Goal: Information Seeking & Learning: Check status

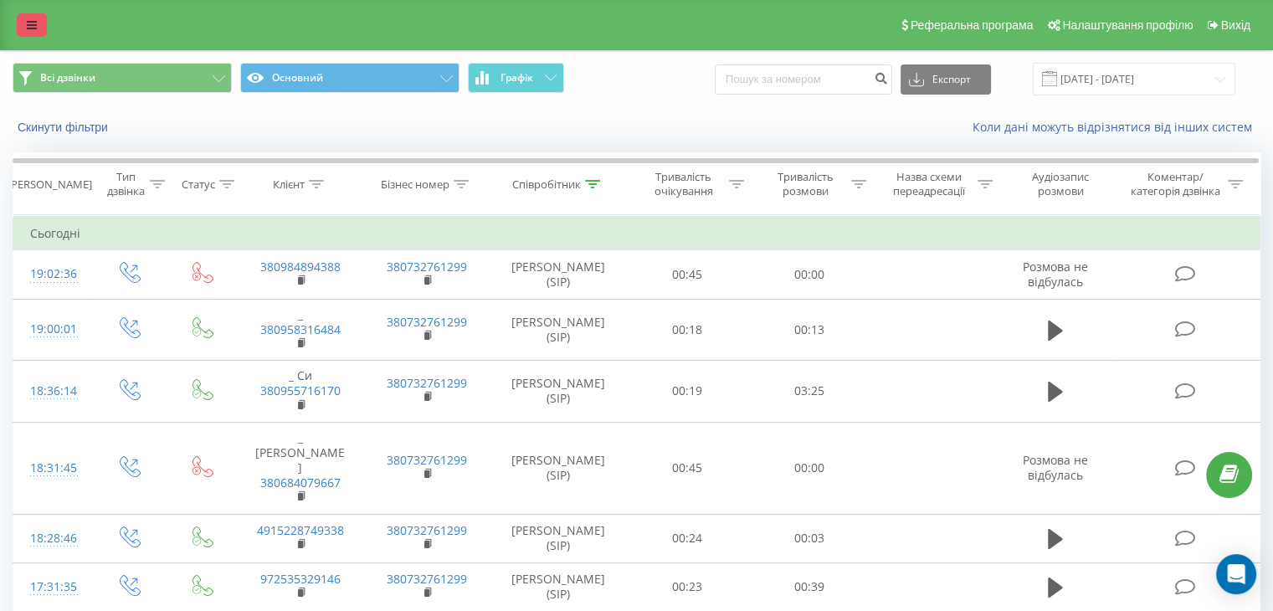
click at [39, 28] on link at bounding box center [32, 24] width 30 height 23
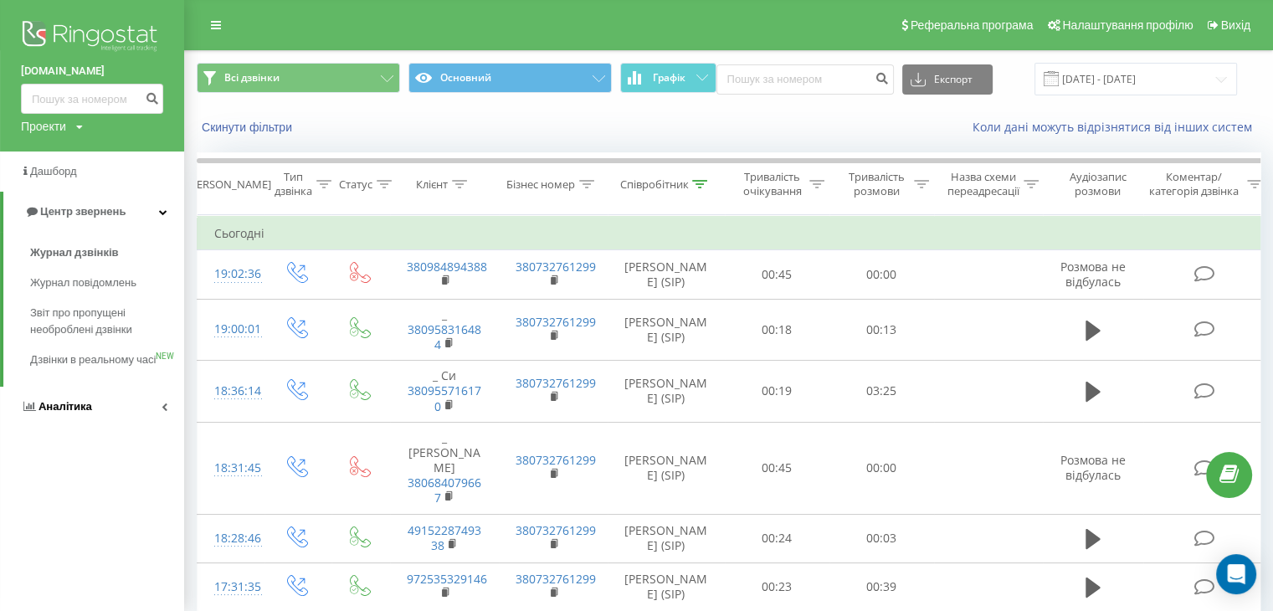
click at [83, 275] on span "Аналiтика" at bounding box center [66, 406] width 54 height 13
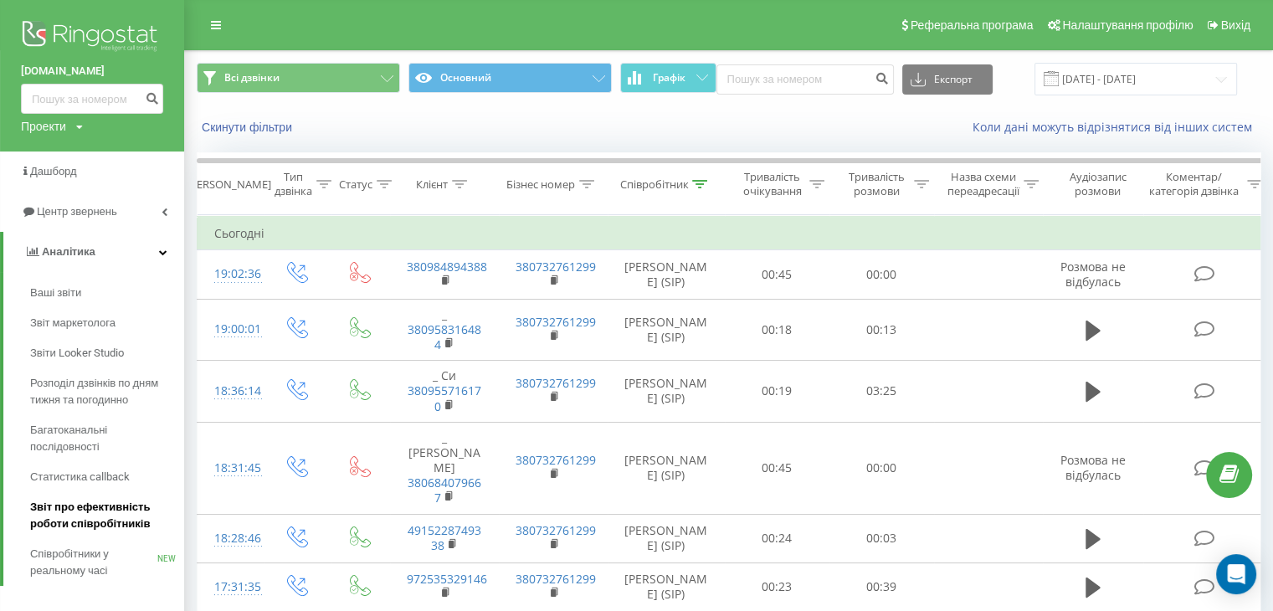
click at [81, 275] on link "Звіт про ефективність роботи співробітників" at bounding box center [107, 515] width 154 height 47
click at [81, 275] on span "Звіт про ефективність роботи співробітників" at bounding box center [103, 515] width 146 height 33
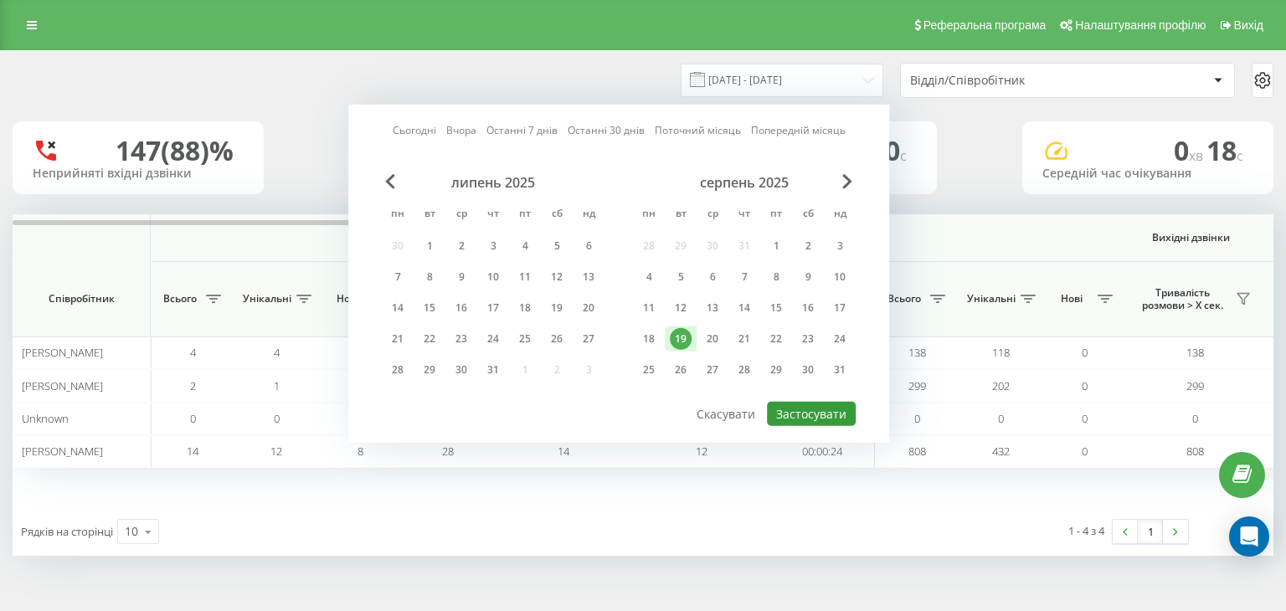
click at [809, 406] on button "Застосувати" at bounding box center [811, 414] width 89 height 24
type input "[DATE] - [DATE]"
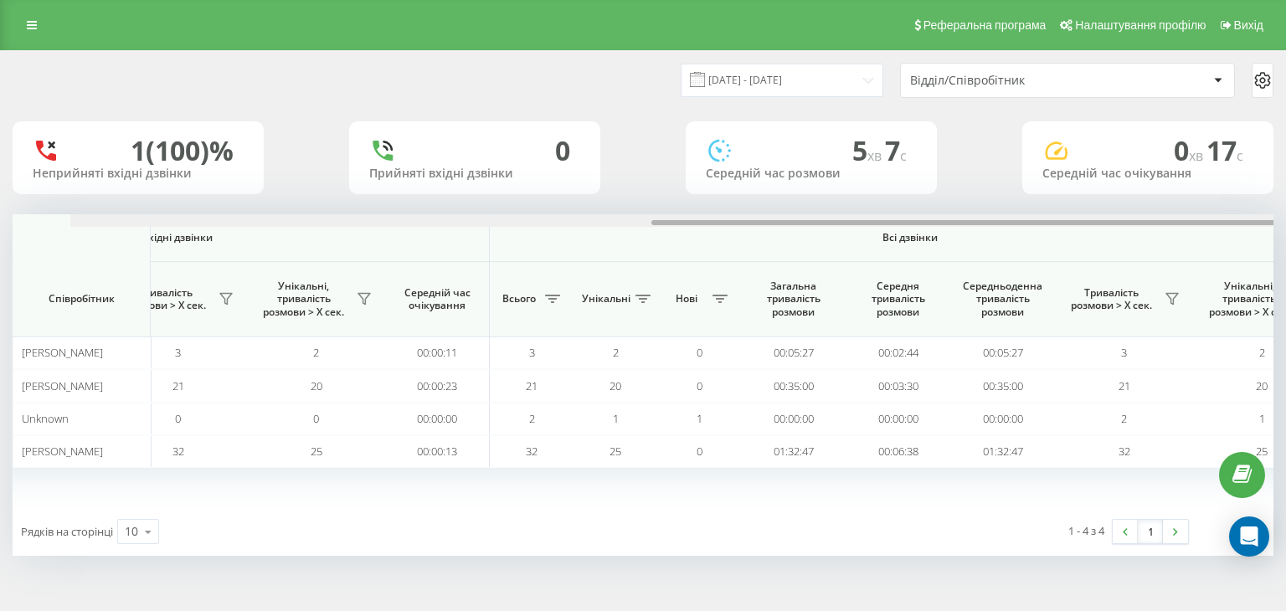
scroll to position [0, 1075]
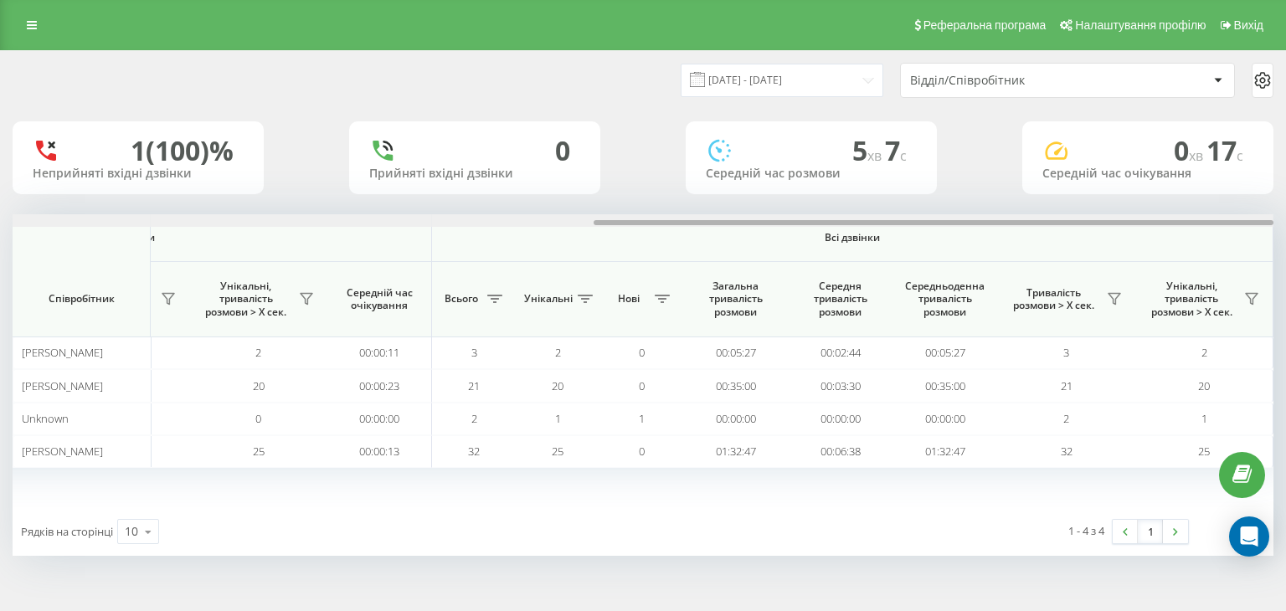
drag, startPoint x: 459, startPoint y: 223, endPoint x: 1087, endPoint y: 230, distance: 627.8
click at [1087, 230] on div "Вхідні дзвінки Вихідні дзвінки Всі дзвінки Співробітник Всього Унікальні Нові П…" at bounding box center [643, 360] width 1261 height 293
click at [1109, 292] on icon at bounding box center [1113, 298] width 13 height 13
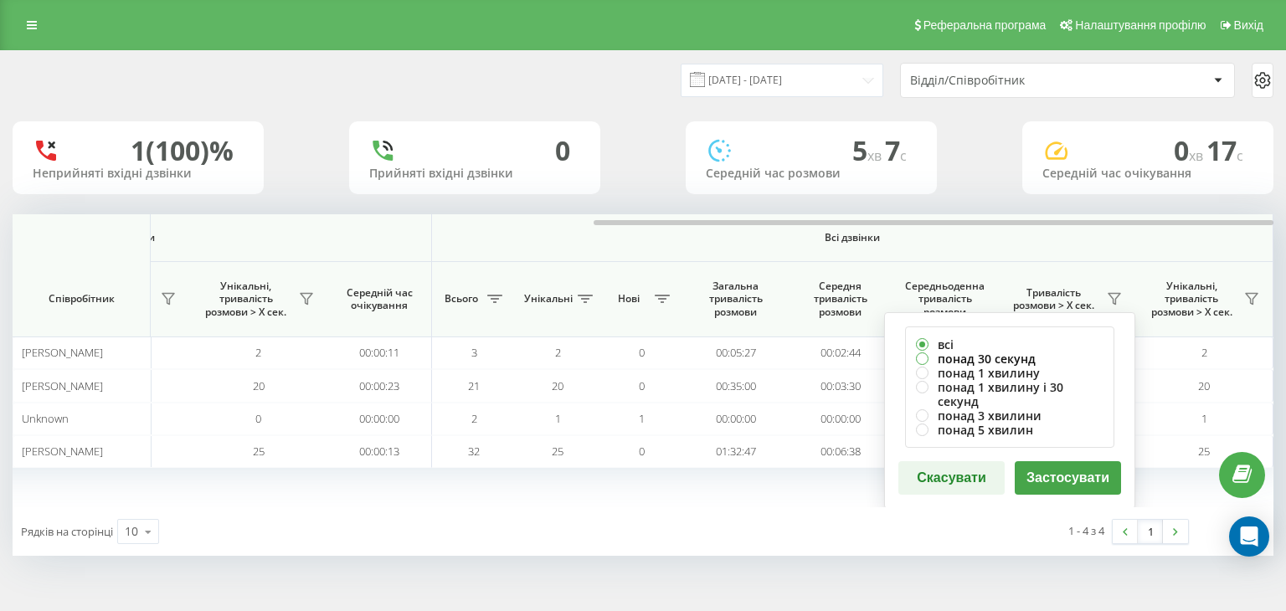
click at [1004, 358] on label "понад 30 секунд" at bounding box center [1010, 359] width 188 height 14
radio input "true"
click at [1064, 461] on button "Застосувати" at bounding box center [1068, 477] width 106 height 33
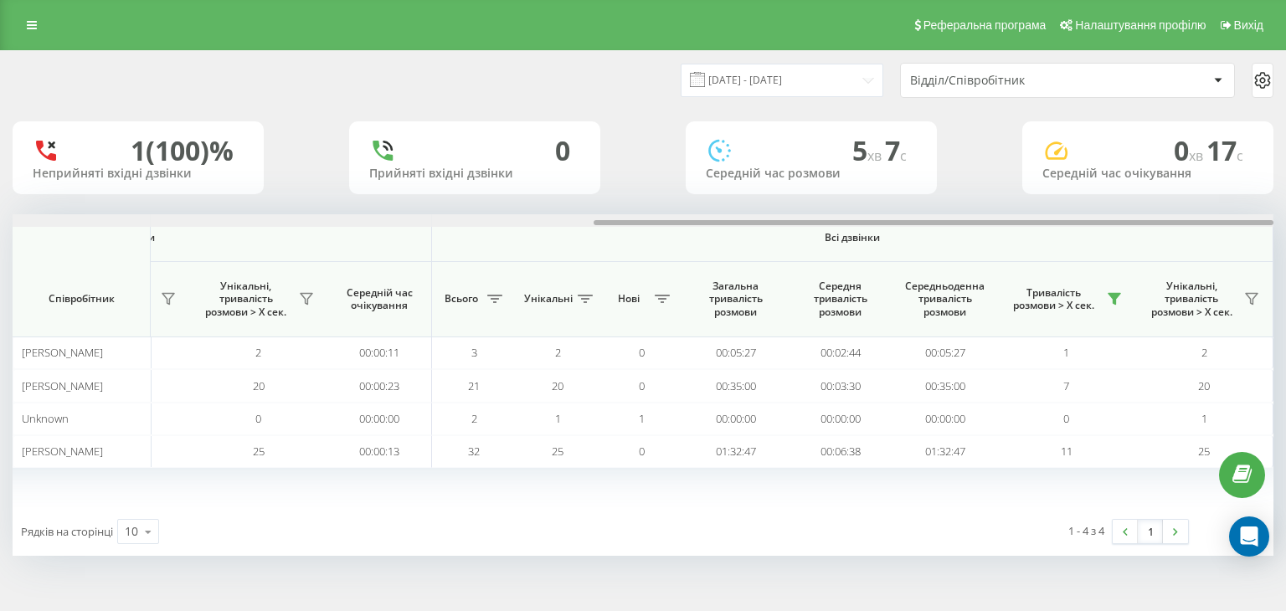
drag, startPoint x: 415, startPoint y: 223, endPoint x: 1162, endPoint y: 242, distance: 746.9
click at [1162, 242] on div "Вхідні дзвінки Вихідні дзвінки Всі дзвінки Співробітник Всього Унікальні Нові П…" at bounding box center [643, 360] width 1261 height 293
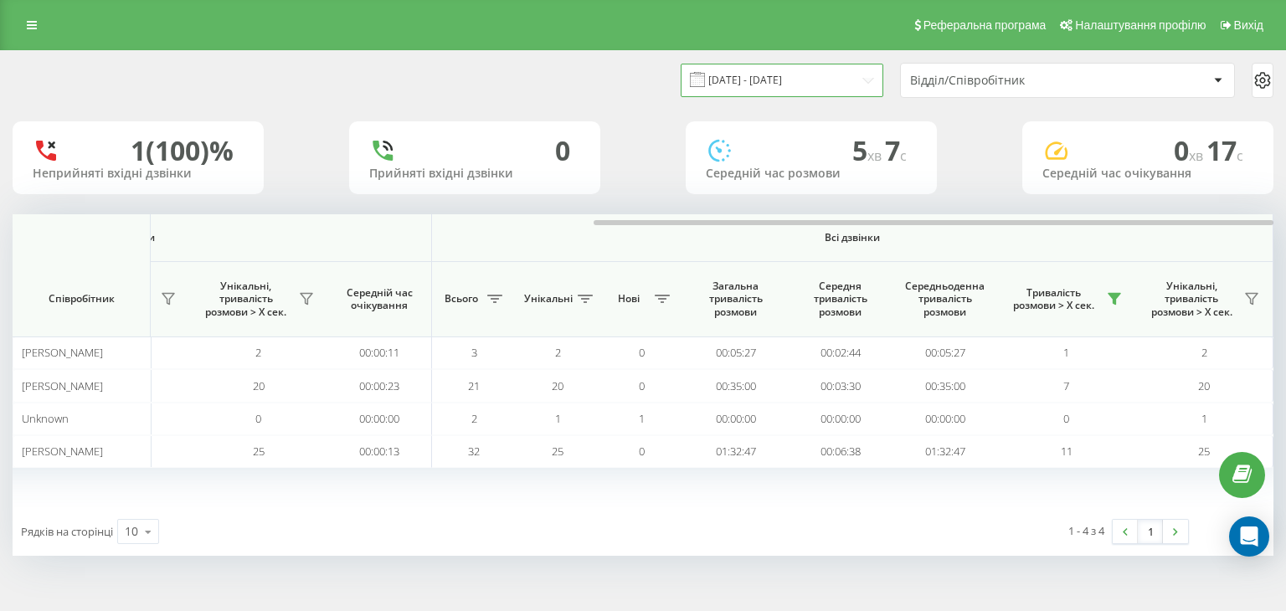
click at [730, 80] on input "[DATE] - [DATE]" at bounding box center [782, 80] width 203 height 33
click at [342, 162] on div "1 (100)% Неприйняті вхідні дзвінки 0 Прийняті вхідні дзвінки 5 хв 7 c Середній …" at bounding box center [643, 157] width 1261 height 73
